Goal: Task Accomplishment & Management: Manage account settings

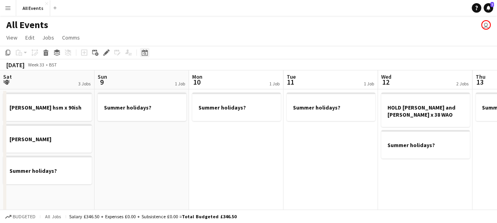
scroll to position [0, 272]
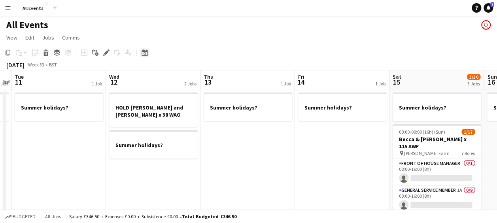
click at [145, 51] on icon at bounding box center [145, 52] width 6 height 6
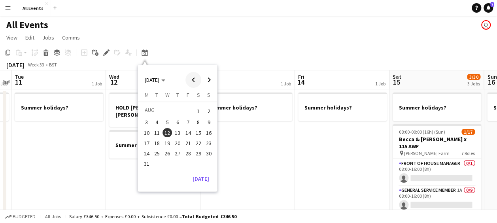
click at [193, 78] on span "Previous month" at bounding box center [193, 80] width 16 height 16
click at [199, 130] on span "13" at bounding box center [198, 130] width 9 height 9
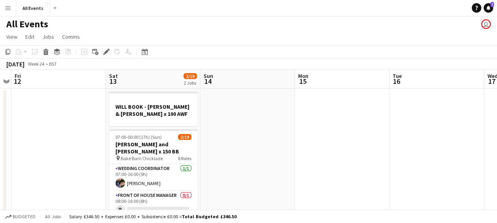
scroll to position [0, 0]
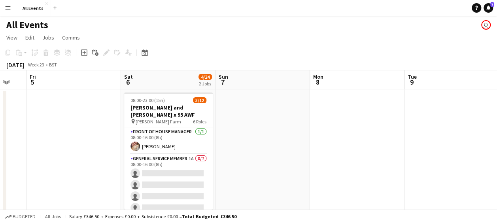
scroll to position [0, 159]
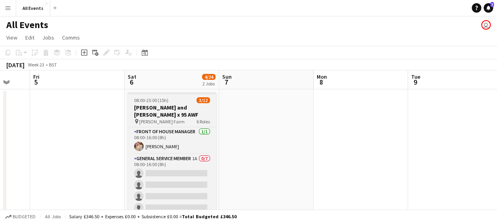
click at [154, 111] on h3 "[PERSON_NAME] and [PERSON_NAME] x 95 AWF" at bounding box center [172, 111] width 89 height 14
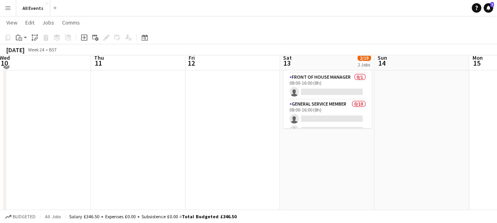
scroll to position [119, 0]
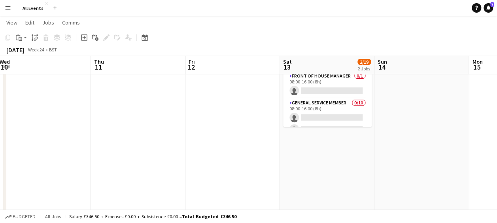
click at [350, 148] on app-date-cell "WILL BOOK - [PERSON_NAME] & [PERSON_NAME] x 100 AWF 07:00-00:00 (17h) (Sun) 2/1…" at bounding box center [327, 113] width 95 height 288
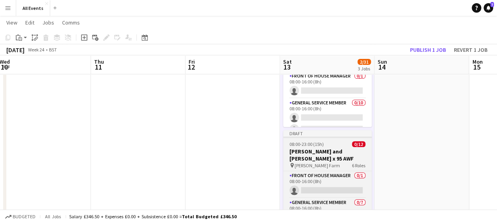
click at [321, 154] on h3 "[PERSON_NAME] and [PERSON_NAME] x 95 AWF" at bounding box center [327, 155] width 89 height 14
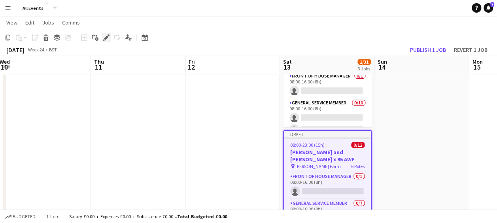
click at [107, 38] on icon at bounding box center [106, 38] width 4 height 4
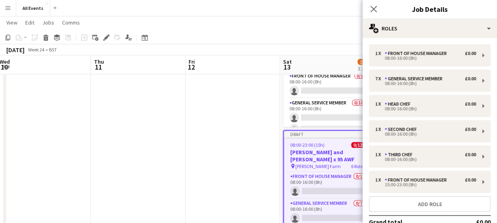
scroll to position [50, 0]
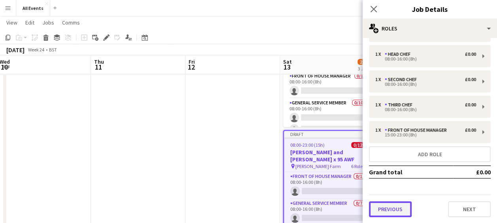
click at [399, 208] on button "Previous" at bounding box center [390, 209] width 43 height 16
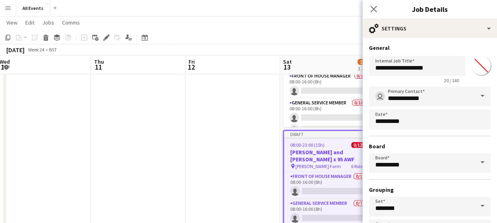
scroll to position [0, 0]
click at [422, 66] on input "**********" at bounding box center [417, 66] width 96 height 20
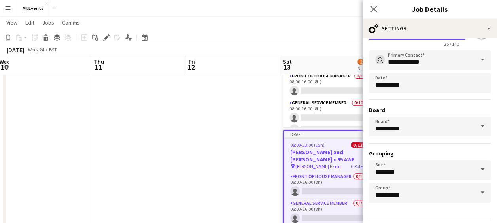
scroll to position [61, 0]
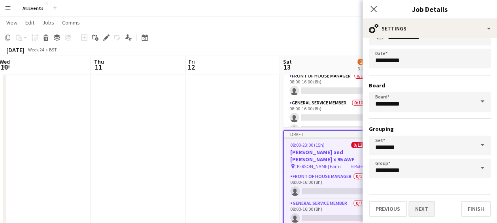
type input "**********"
click at [426, 206] on button "Next" at bounding box center [422, 209] width 26 height 16
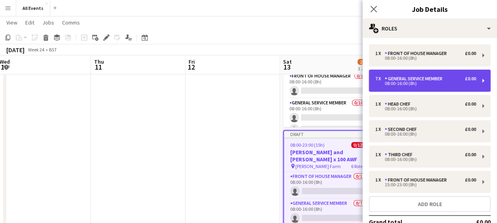
click at [427, 82] on div "08:00-16:00 (8h)" at bounding box center [425, 83] width 101 height 4
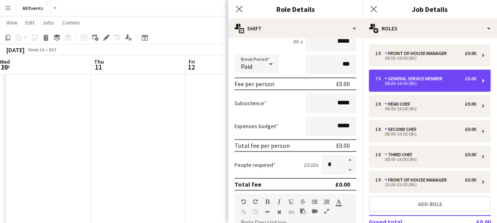
scroll to position [98, 0]
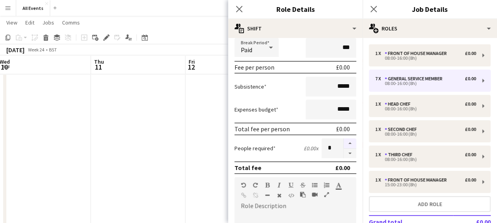
click at [345, 144] on button "button" at bounding box center [350, 143] width 13 height 10
type input "*"
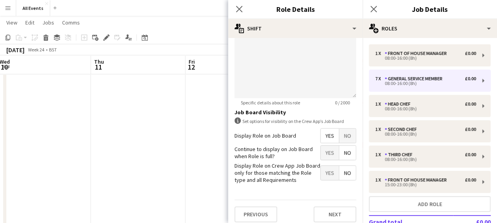
scroll to position [312, 0]
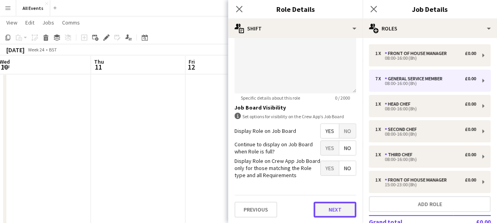
click at [329, 208] on button "Next" at bounding box center [335, 210] width 43 height 16
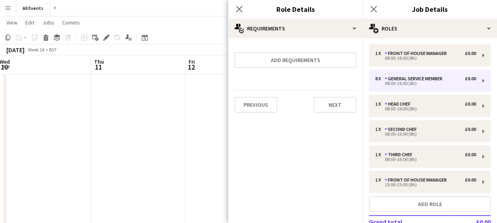
scroll to position [0, 0]
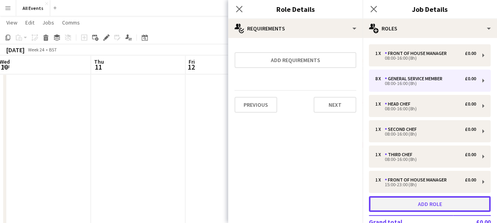
click at [437, 202] on button "Add role" at bounding box center [430, 204] width 122 height 16
type input "*********"
type input "*"
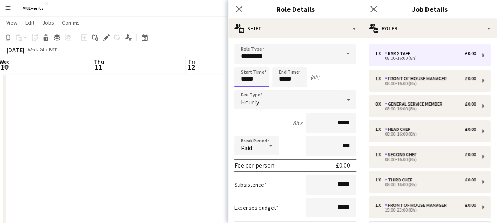
click at [260, 80] on input "*****" at bounding box center [252, 77] width 35 height 20
click at [244, 65] on div at bounding box center [244, 63] width 16 height 8
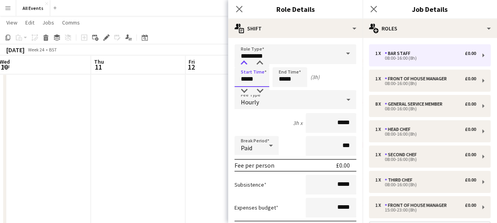
click at [244, 65] on div at bounding box center [244, 63] width 16 height 8
type input "*****"
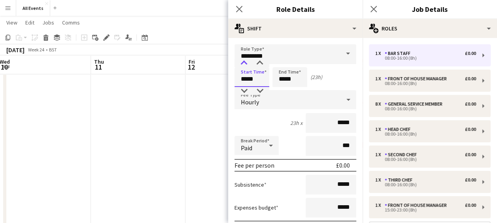
click at [244, 65] on div at bounding box center [244, 63] width 16 height 8
click at [304, 79] on input "*****" at bounding box center [289, 77] width 35 height 20
click at [282, 63] on div at bounding box center [282, 63] width 16 height 8
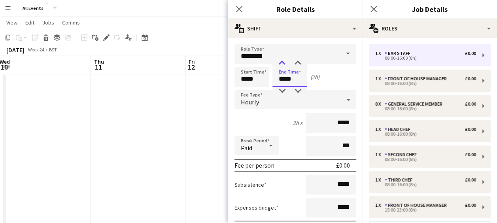
click at [282, 63] on div at bounding box center [282, 63] width 16 height 8
type input "*****"
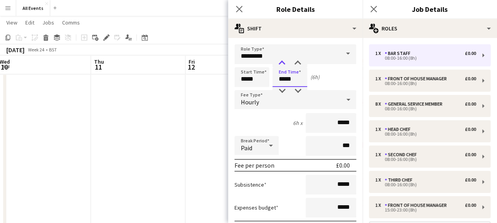
click at [282, 63] on div at bounding box center [282, 63] width 16 height 8
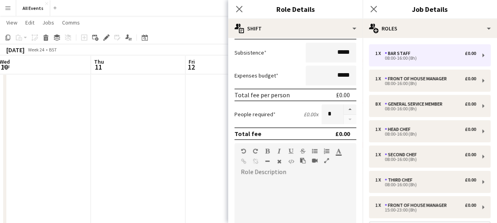
scroll to position [134, 0]
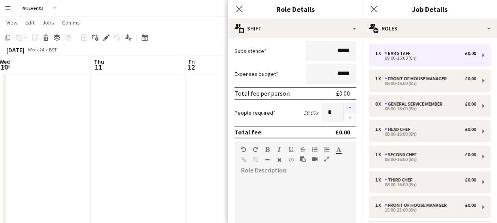
click at [344, 106] on button "button" at bounding box center [350, 108] width 13 height 10
type input "*"
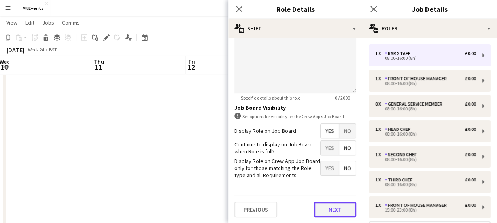
click at [327, 210] on button "Next" at bounding box center [335, 210] width 43 height 16
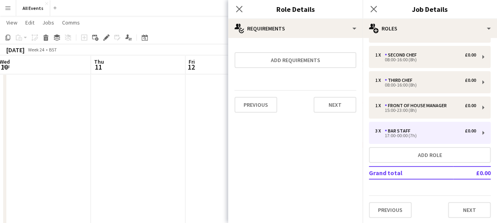
scroll to position [75, 0]
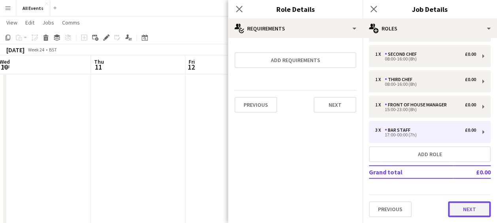
click at [473, 208] on button "Next" at bounding box center [469, 209] width 43 height 16
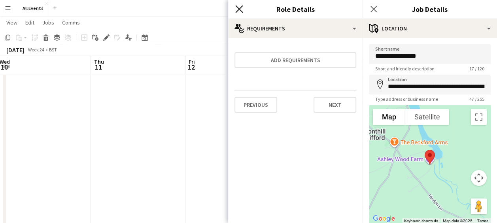
click at [238, 7] on icon at bounding box center [239, 9] width 8 height 8
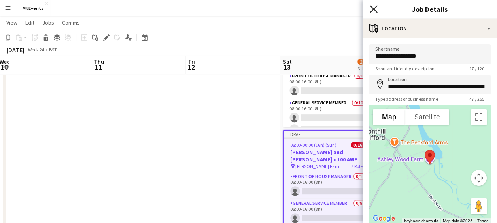
click at [375, 8] on icon at bounding box center [374, 9] width 8 height 8
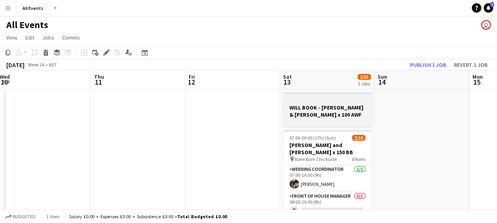
click at [336, 111] on h3 "WILL BOOK - [PERSON_NAME] & [PERSON_NAME] x 100 AWF" at bounding box center [327, 111] width 89 height 14
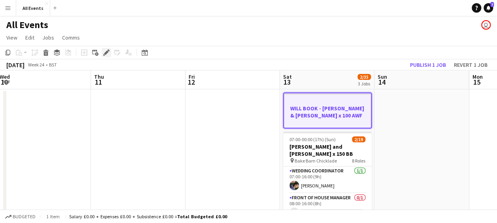
click at [106, 53] on icon at bounding box center [106, 53] width 4 height 4
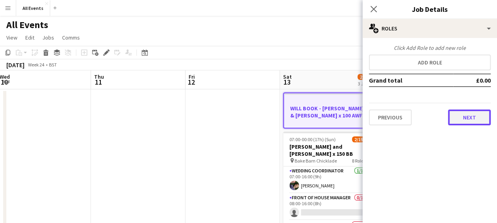
click at [473, 114] on button "Next" at bounding box center [469, 118] width 43 height 16
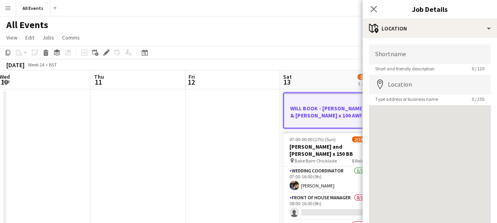
scroll to position [56, 0]
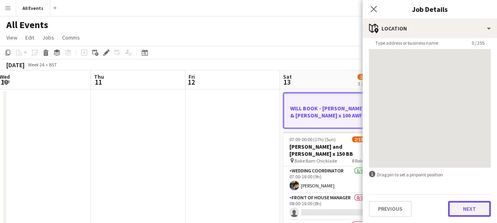
click at [473, 214] on button "Next" at bounding box center [469, 209] width 43 height 16
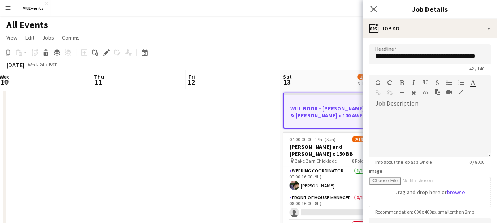
scroll to position [0, 0]
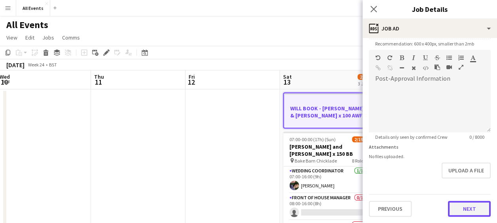
click at [460, 177] on form "**********" at bounding box center [430, 46] width 134 height 340
click at [468, 211] on button "Next" at bounding box center [469, 209] width 43 height 16
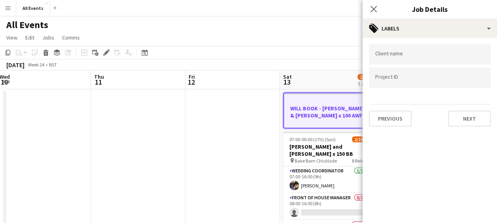
scroll to position [0, 0]
click at [468, 121] on button "Next" at bounding box center [469, 119] width 43 height 16
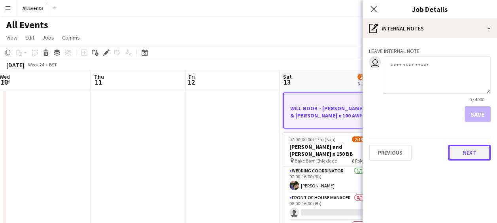
click at [467, 157] on button "Next" at bounding box center [469, 153] width 43 height 16
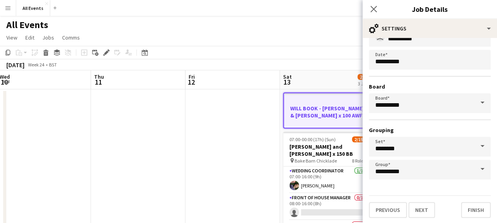
scroll to position [61, 0]
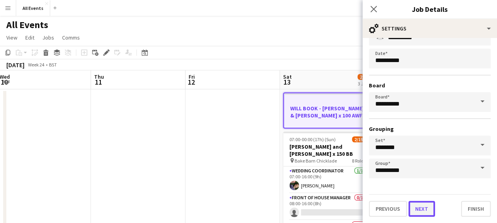
click at [429, 209] on button "Next" at bounding box center [422, 209] width 26 height 16
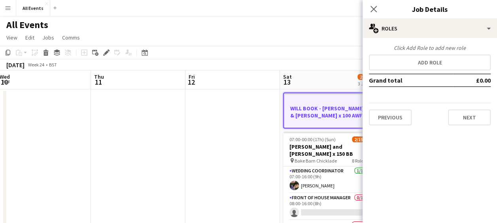
scroll to position [0, 0]
click at [458, 119] on button "Next" at bounding box center [469, 118] width 43 height 16
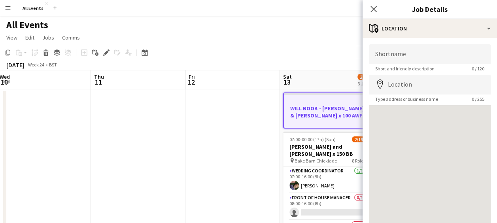
scroll to position [56, 0]
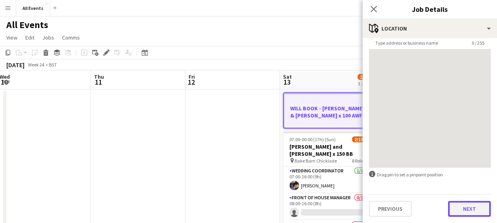
click at [469, 215] on button "Next" at bounding box center [469, 209] width 43 height 16
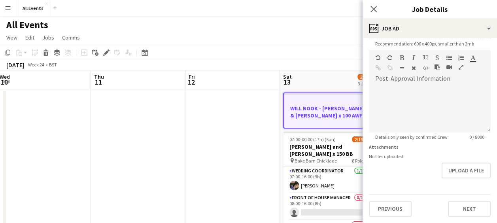
scroll to position [199, 0]
click at [460, 177] on form "**********" at bounding box center [430, 46] width 134 height 340
click at [458, 209] on button "Next" at bounding box center [469, 209] width 43 height 16
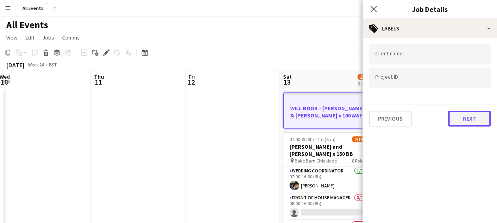
click at [459, 119] on button "Next" at bounding box center [469, 119] width 43 height 16
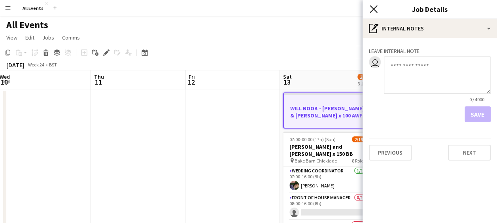
click at [372, 10] on icon "Close pop-in" at bounding box center [374, 9] width 8 height 8
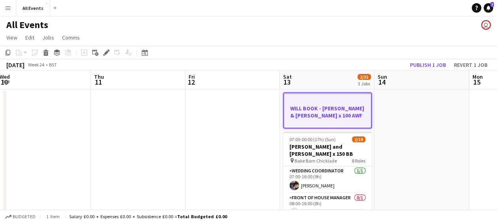
click at [337, 111] on h3 "WILL BOOK - [PERSON_NAME] & [PERSON_NAME] x 100 AWF" at bounding box center [327, 112] width 87 height 14
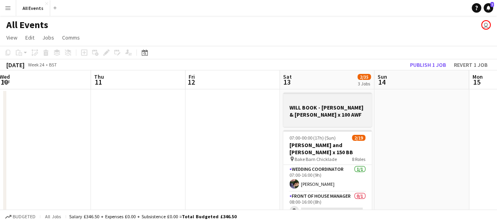
click at [337, 111] on h3 "WILL BOOK - [PERSON_NAME] & [PERSON_NAME] x 100 AWF" at bounding box center [327, 111] width 89 height 14
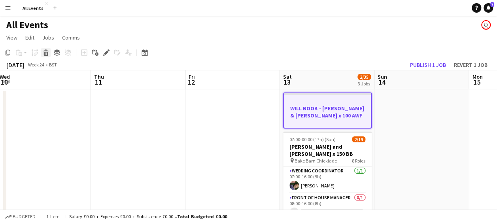
click at [45, 53] on icon "Delete" at bounding box center [46, 52] width 6 height 6
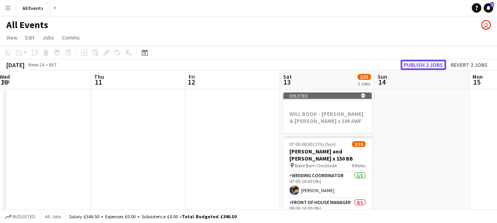
click at [431, 64] on button "Publish 2 jobs" at bounding box center [423, 65] width 45 height 10
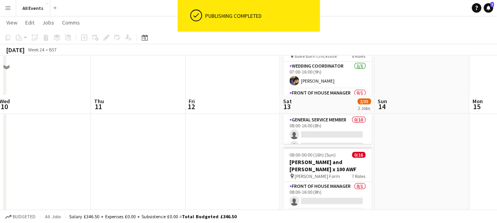
scroll to position [118, 0]
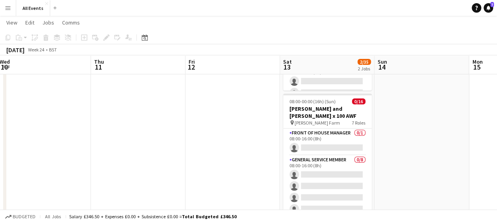
click at [216, 131] on app-date-cell at bounding box center [232, 114] width 95 height 288
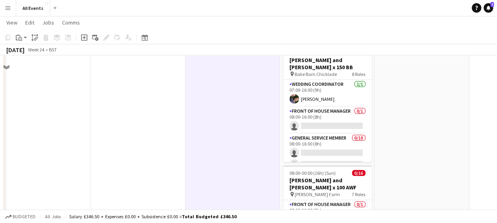
scroll to position [0, 0]
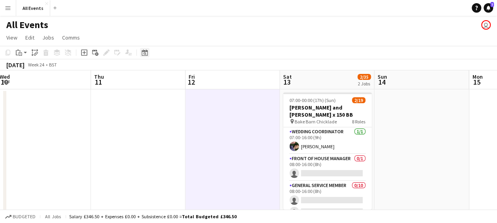
click at [143, 53] on icon "Date picker" at bounding box center [145, 52] width 6 height 6
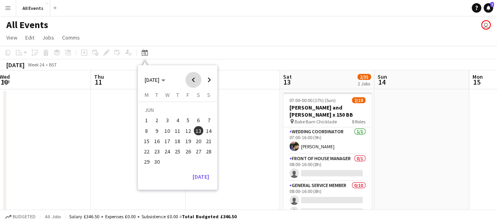
click at [192, 80] on span "Previous month" at bounding box center [193, 80] width 16 height 16
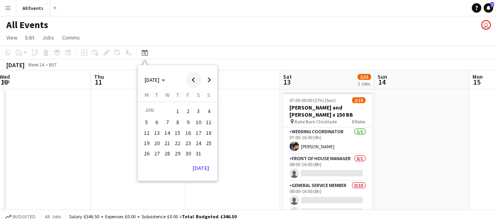
click at [192, 80] on span "Previous month" at bounding box center [193, 80] width 16 height 16
click at [197, 120] on span "6" at bounding box center [198, 120] width 9 height 9
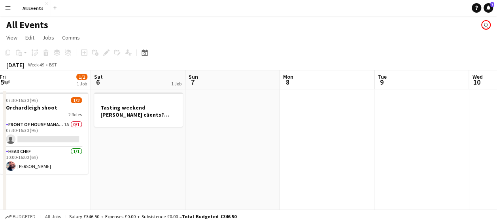
scroll to position [0, 272]
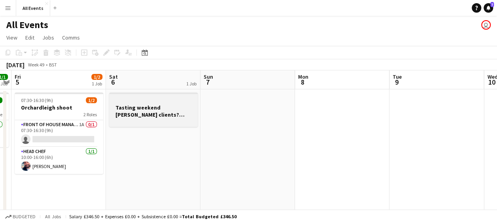
click at [165, 115] on h3 "Tasting weekend [PERSON_NAME] clients? [PERSON_NAME] not avalible" at bounding box center [153, 111] width 89 height 14
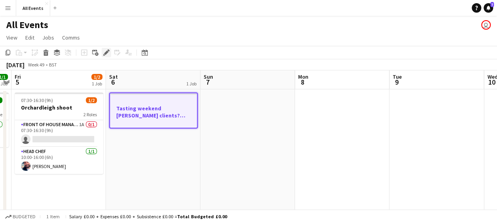
click at [106, 49] on icon "Edit" at bounding box center [106, 52] width 6 height 6
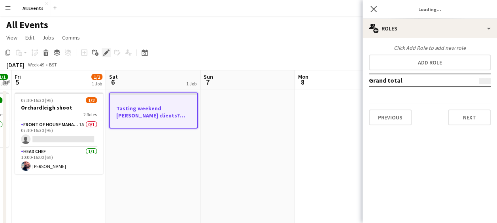
type input "*******"
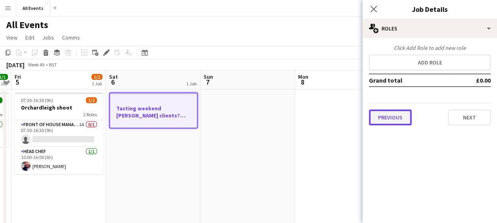
click at [382, 116] on button "Previous" at bounding box center [390, 118] width 43 height 16
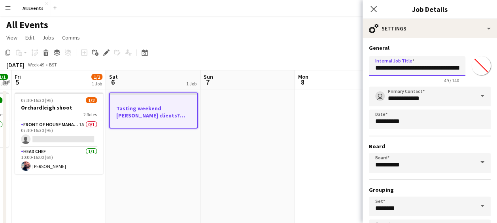
click at [420, 68] on input "**********" at bounding box center [417, 66] width 96 height 20
drag, startPoint x: 420, startPoint y: 68, endPoint x: 354, endPoint y: 63, distance: 66.2
click at [409, 66] on input "**********" at bounding box center [417, 66] width 96 height 20
click at [437, 69] on input "**********" at bounding box center [417, 66] width 96 height 20
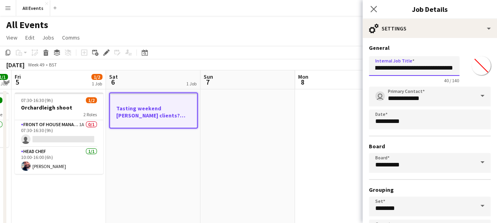
scroll to position [61, 0]
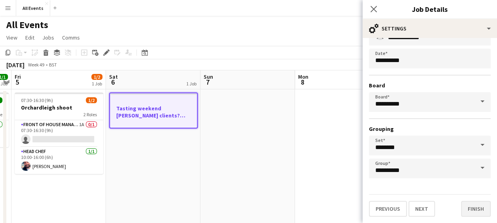
type input "**********"
click at [465, 211] on button "Finish" at bounding box center [476, 209] width 30 height 16
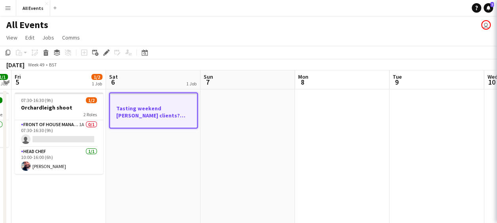
scroll to position [0, 0]
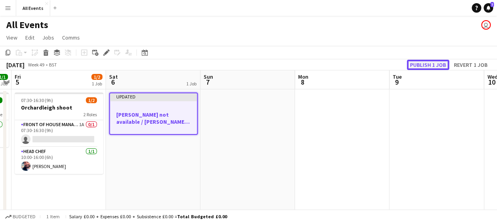
click at [439, 66] on button "Publish 1 job" at bounding box center [428, 65] width 42 height 10
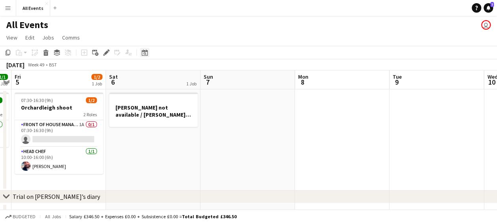
click at [145, 53] on icon "Date picker" at bounding box center [145, 52] width 6 height 6
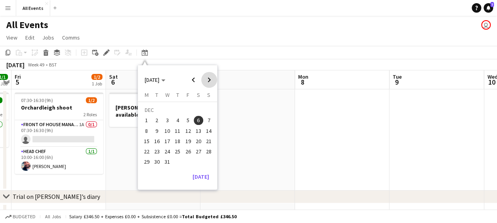
click at [210, 78] on span "Next month" at bounding box center [209, 80] width 16 height 16
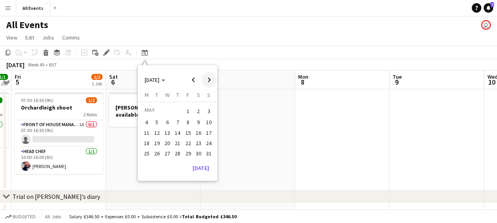
click at [210, 78] on span "Next month" at bounding box center [209, 80] width 16 height 16
click at [198, 130] on span "13" at bounding box center [198, 130] width 9 height 9
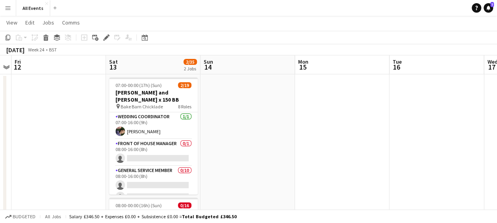
scroll to position [14, 0]
